Goal: Task Accomplishment & Management: Manage account settings

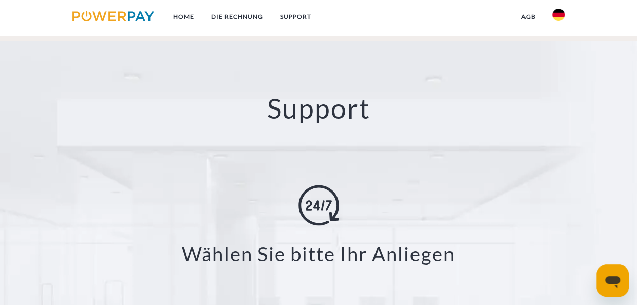
scroll to position [1673, 0]
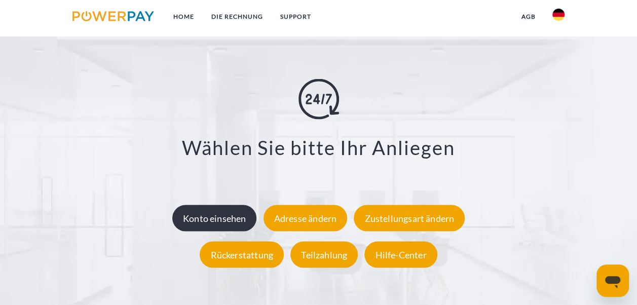
click at [231, 218] on div "Konto einsehen" at bounding box center [214, 218] width 85 height 26
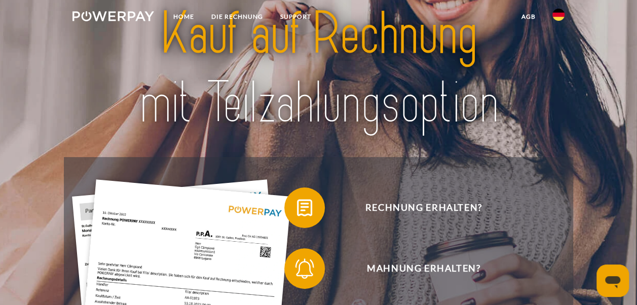
scroll to position [51, 0]
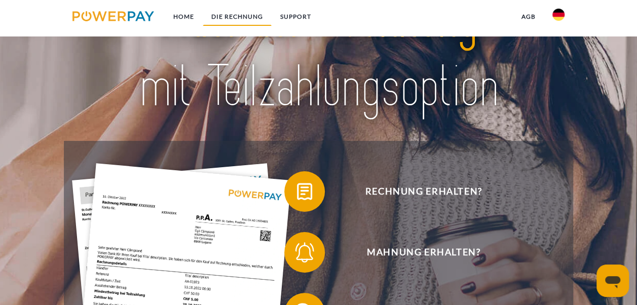
click at [231, 17] on link "DIE RECHNUNG" at bounding box center [237, 17] width 69 height 18
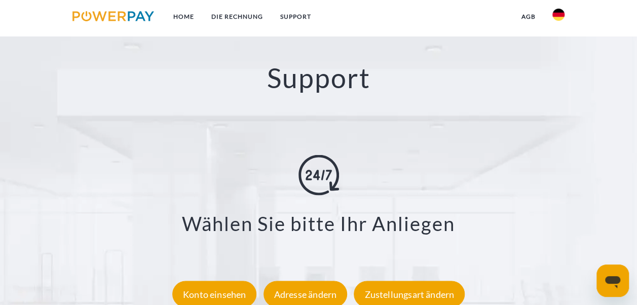
scroll to position [1730, 0]
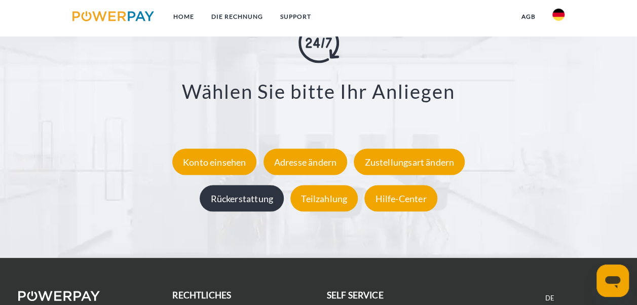
click at [252, 200] on div "Rückerstattung" at bounding box center [242, 198] width 84 height 26
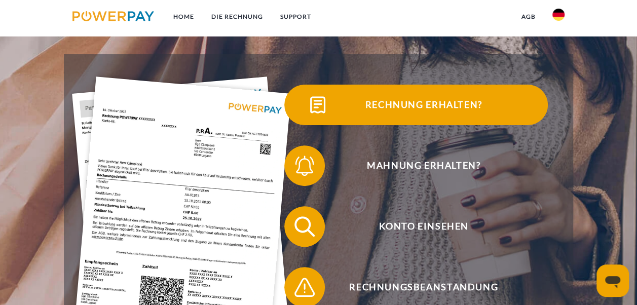
scroll to position [152, 0]
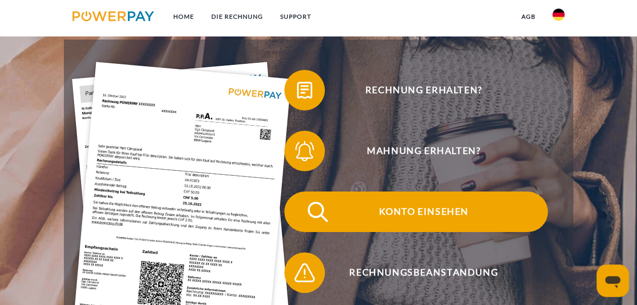
click at [440, 213] on span "Konto einsehen" at bounding box center [424, 212] width 248 height 41
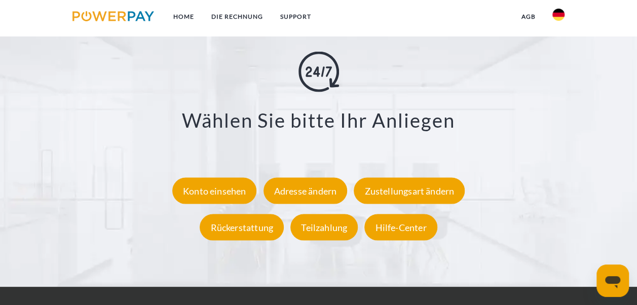
scroll to position [1724, 0]
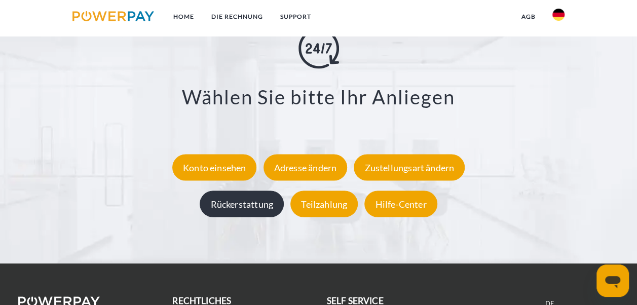
click at [246, 206] on div "Rückerstattung" at bounding box center [242, 204] width 84 height 26
